Goal: Information Seeking & Learning: Learn about a topic

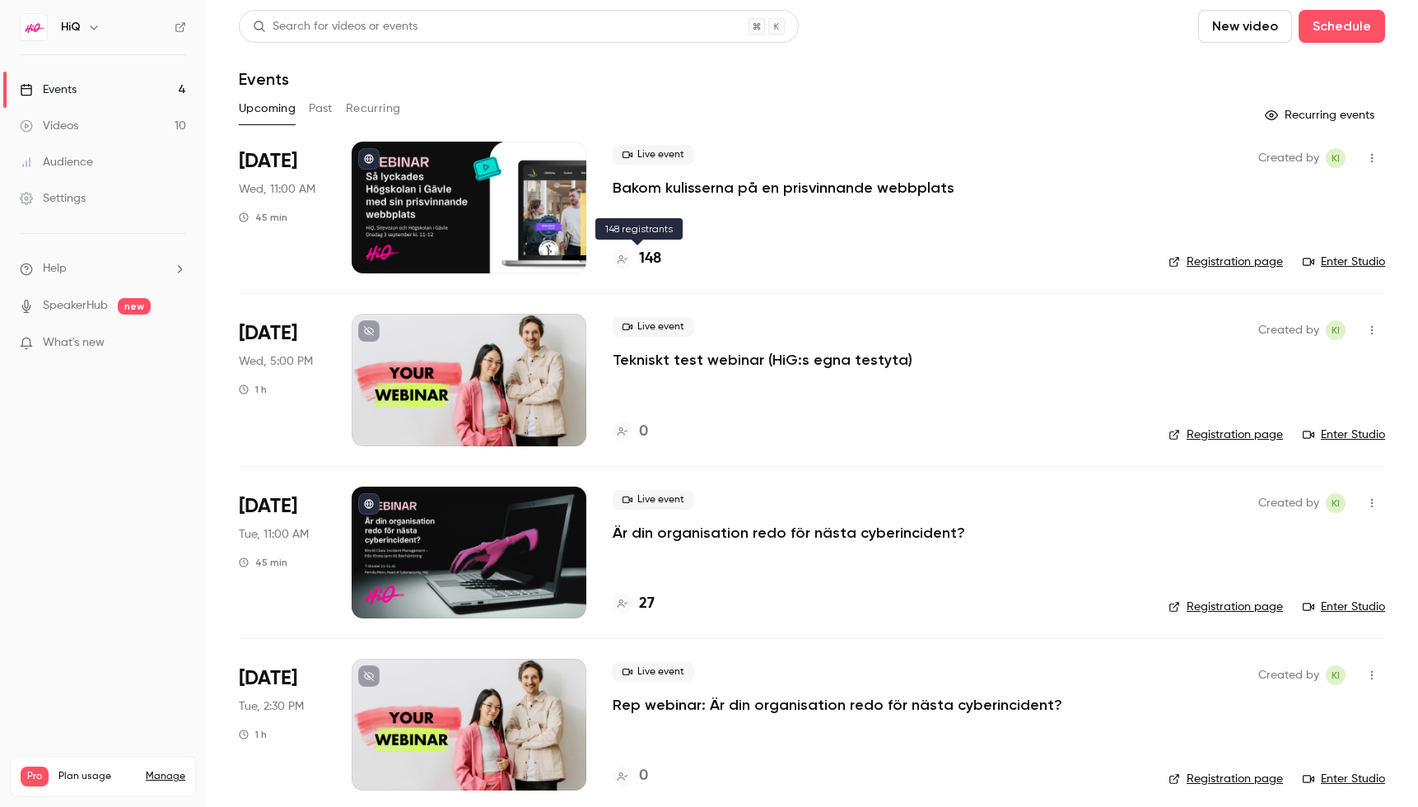
click at [655, 259] on h4 "148" at bounding box center [650, 259] width 22 height 22
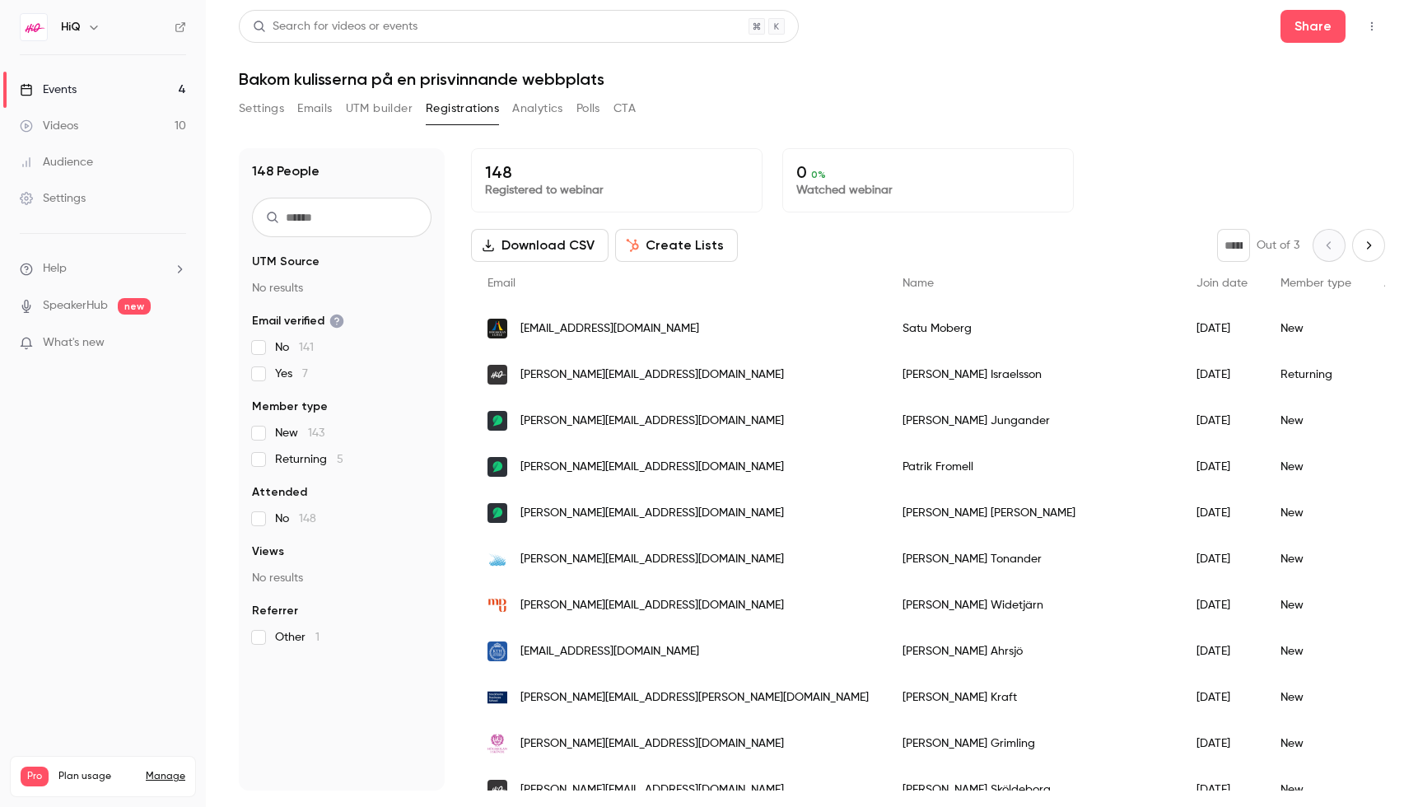
drag, startPoint x: 778, startPoint y: 413, endPoint x: 758, endPoint y: 402, distance: 22.5
click at [886, 402] on div "Anna-Karin Jungander" at bounding box center [1033, 421] width 294 height 46
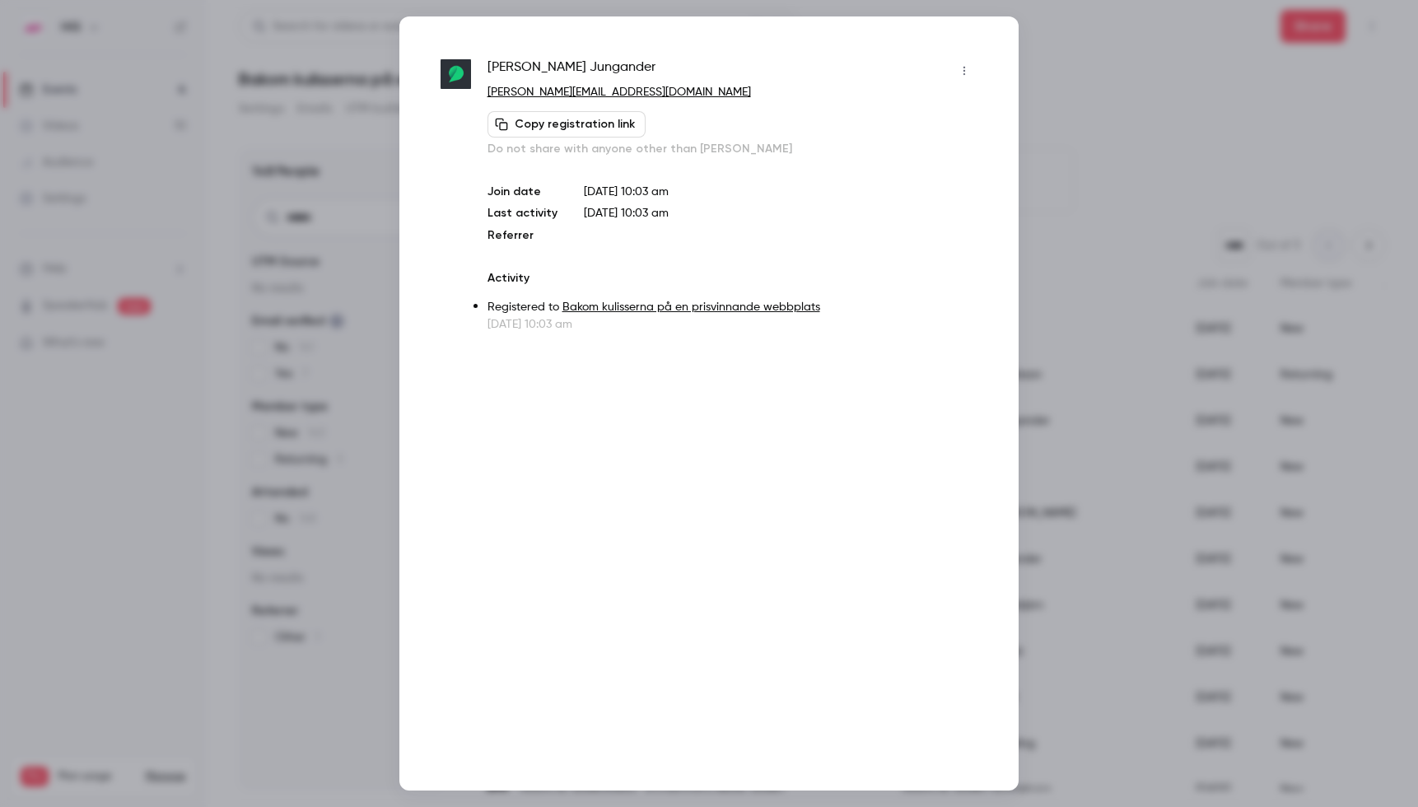
click at [1122, 110] on div at bounding box center [709, 403] width 1418 height 807
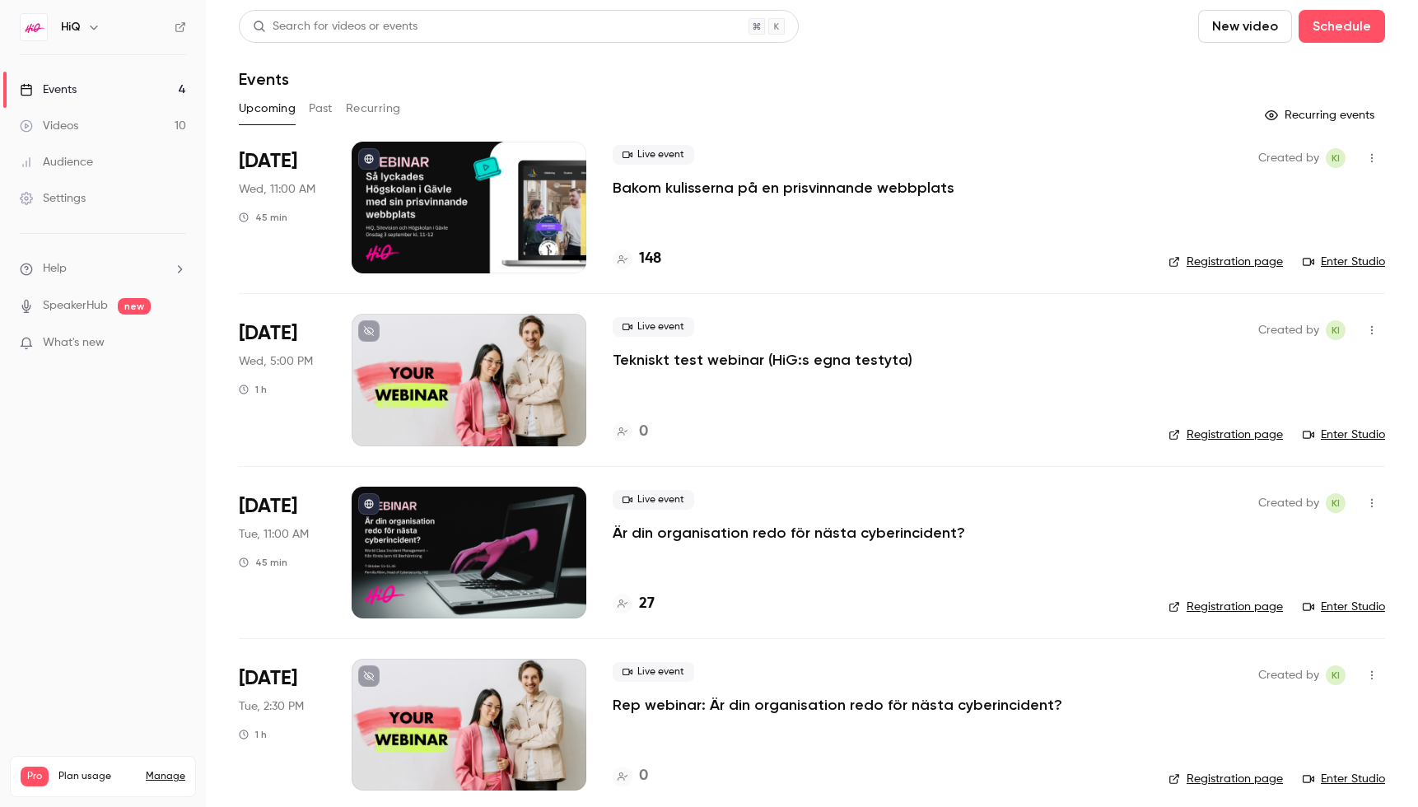
scroll to position [13, 0]
click at [437, 226] on div at bounding box center [469, 208] width 235 height 132
